Goal: Check status

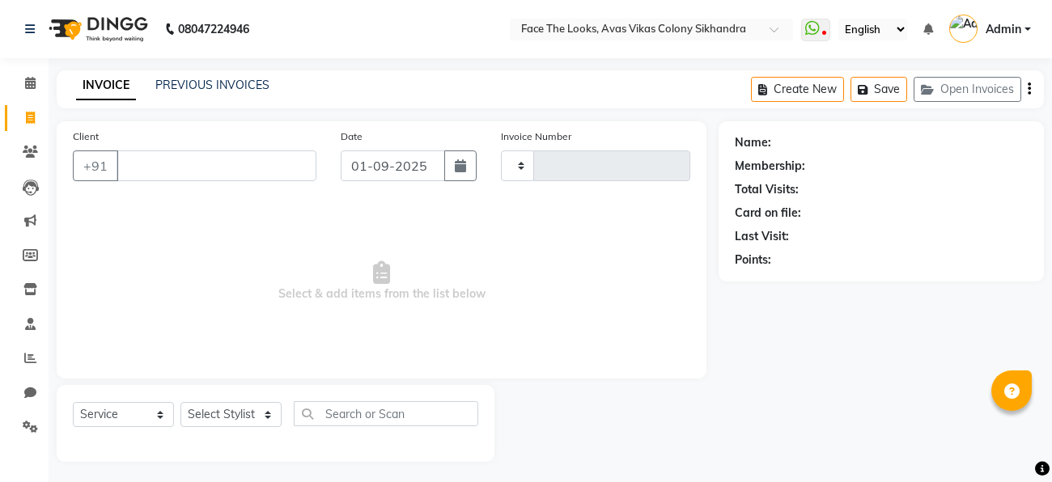
select select "service"
click at [178, 94] on div "INVOICE PREVIOUS INVOICES" at bounding box center [173, 86] width 232 height 19
click at [173, 85] on link "PREVIOUS INVOICES" at bounding box center [212, 85] width 114 height 15
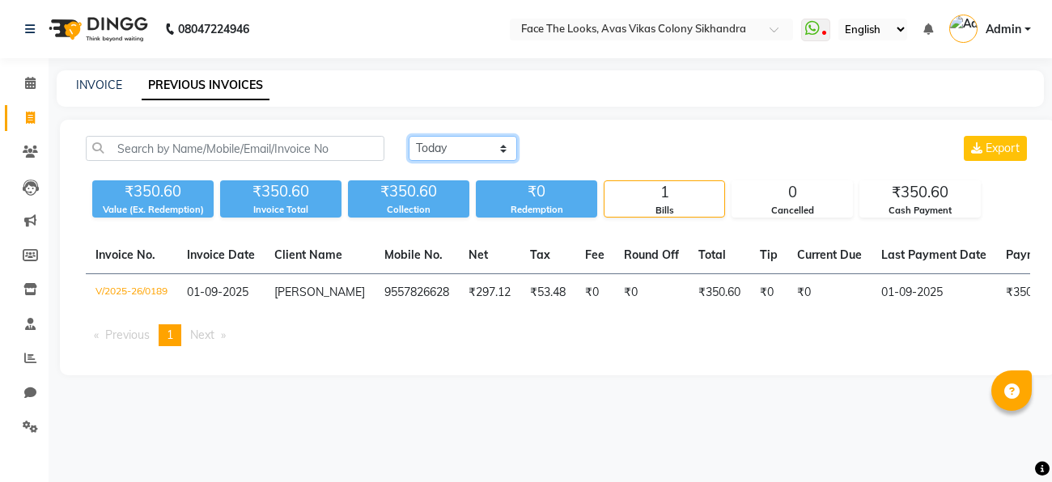
click at [420, 154] on select "[DATE] [DATE] Custom Range" at bounding box center [463, 148] width 108 height 25
select select "range"
click at [409, 136] on select "[DATE] [DATE] Custom Range" at bounding box center [463, 148] width 108 height 25
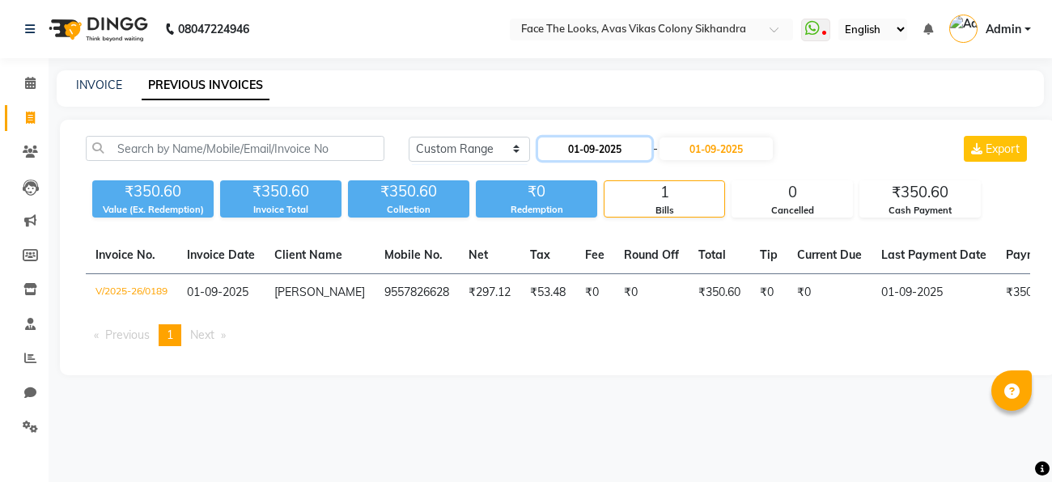
click at [586, 148] on input "01-09-2025" at bounding box center [594, 149] width 113 height 23
select select "9"
select select "2025"
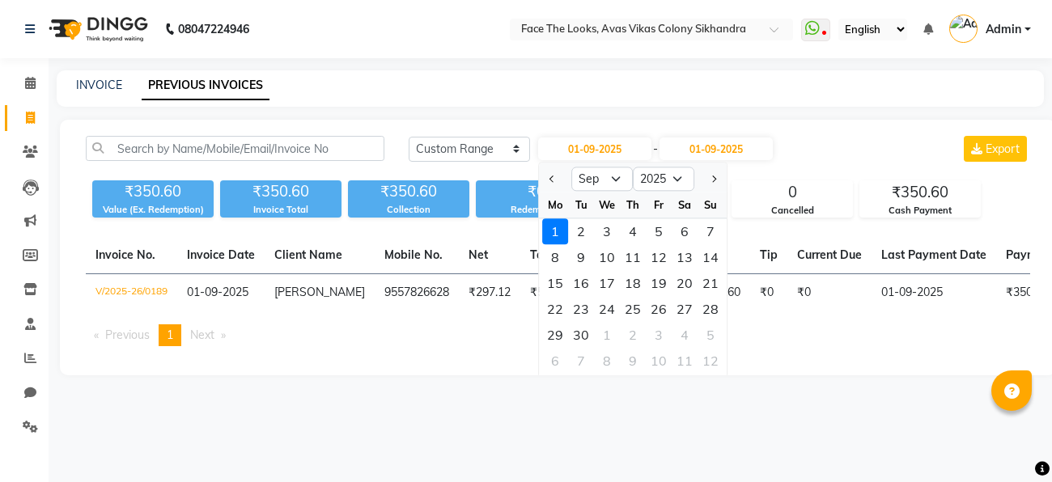
click at [551, 227] on div "1" at bounding box center [555, 231] width 26 height 26
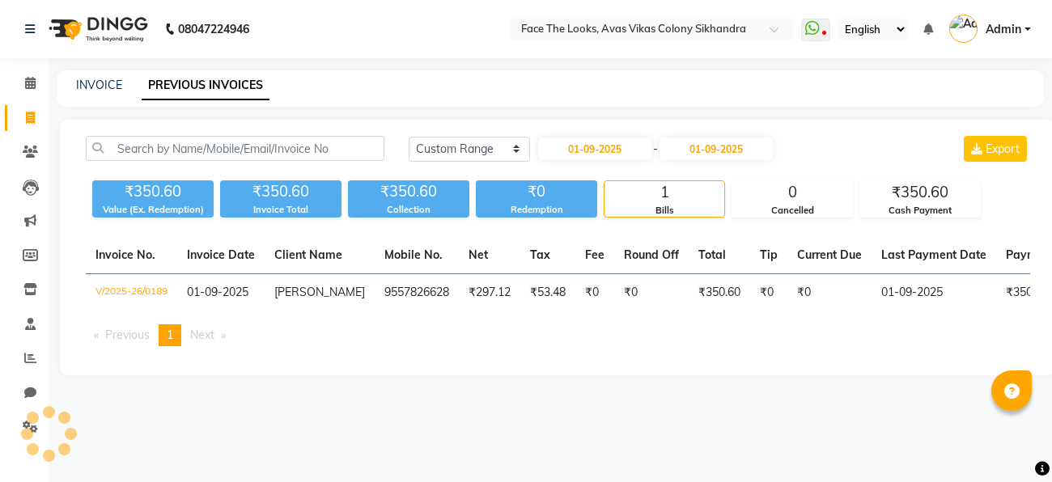
click at [551, 227] on div "[DATE] [DATE] Custom Range [DATE] - [DATE] Export ₹350.60 Value (Ex. Redemption…" at bounding box center [558, 248] width 996 height 256
